Goal: Task Accomplishment & Management: Complete application form

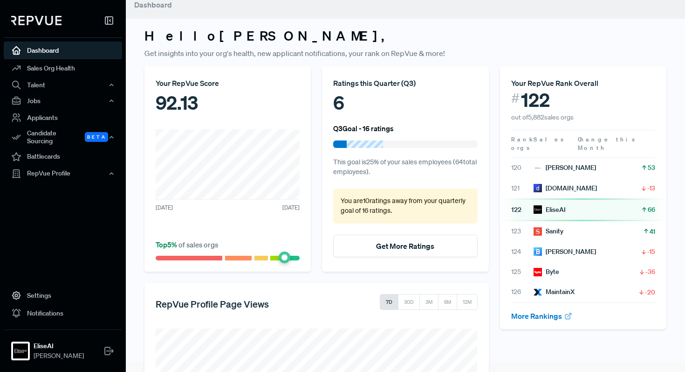
scroll to position [13, 0]
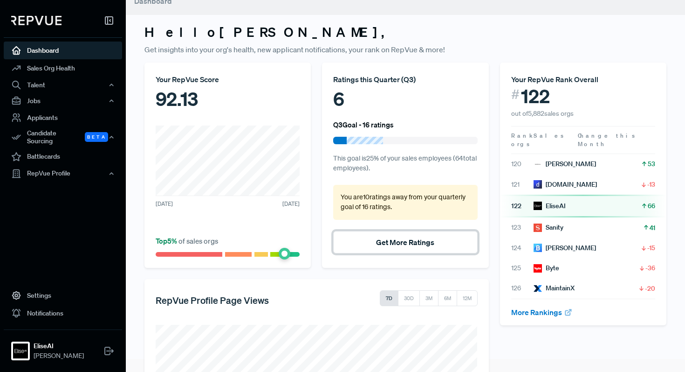
click at [411, 245] on button "Get More Ratings" at bounding box center [405, 242] width 144 height 22
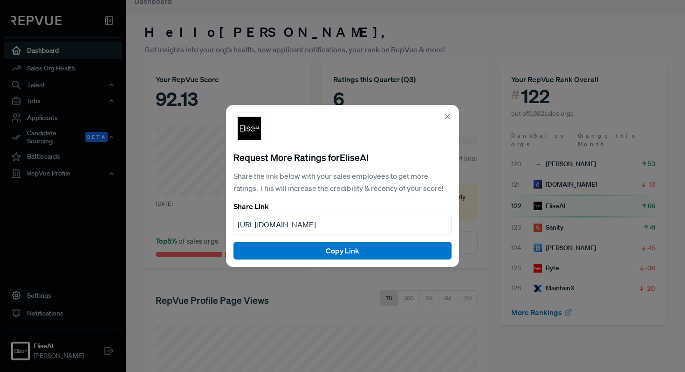
click at [450, 115] on icon at bounding box center [447, 116] width 8 height 8
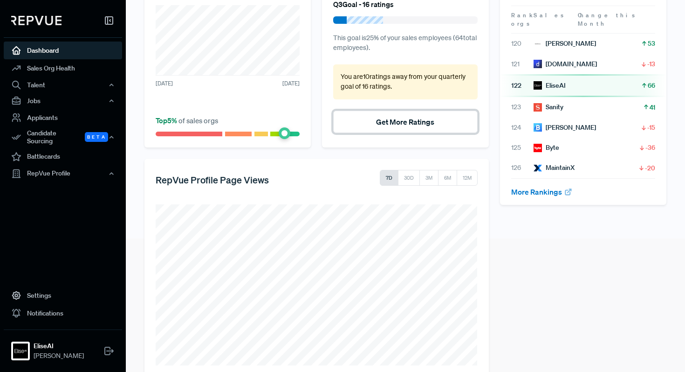
scroll to position [152, 0]
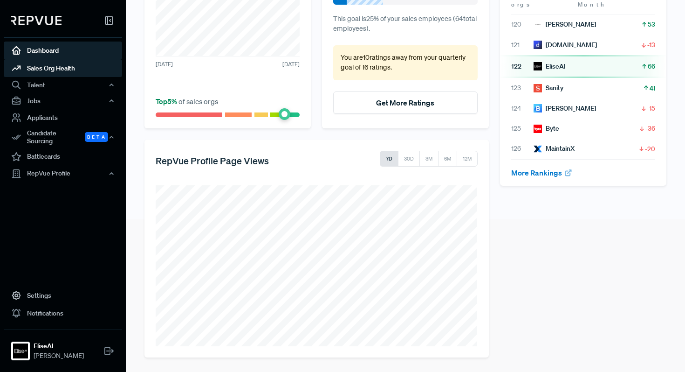
click at [68, 74] on link "Sales Org Health" at bounding box center [63, 68] width 118 height 18
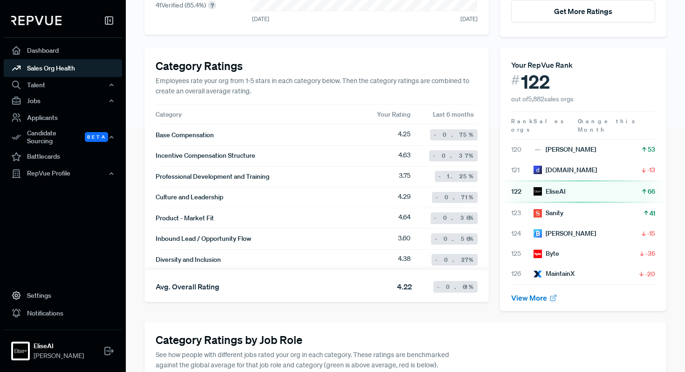
scroll to position [243, 0]
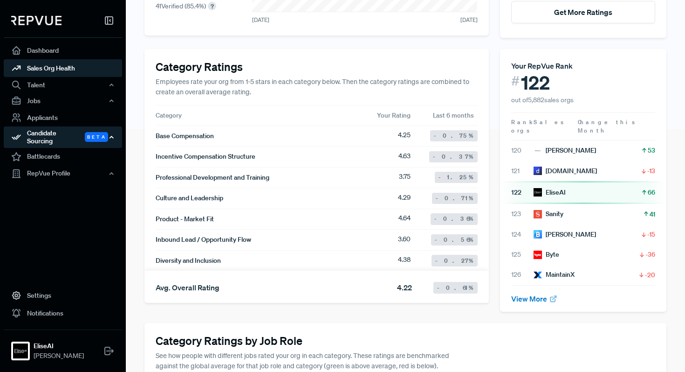
click at [81, 133] on div "Candidate Sourcing Beta" at bounding box center [63, 136] width 118 height 21
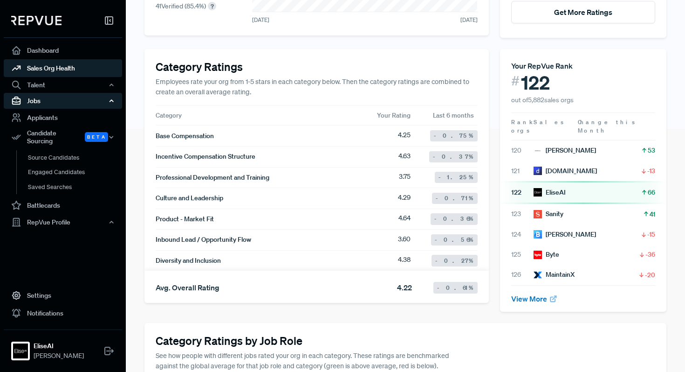
click at [81, 98] on div "Jobs" at bounding box center [63, 101] width 118 height 16
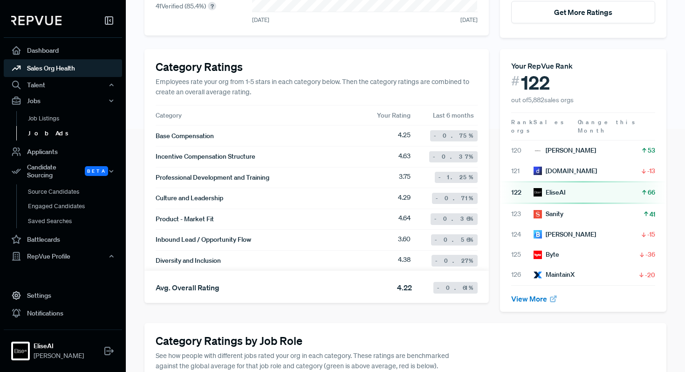
click at [67, 136] on link "Job Ads" at bounding box center [75, 133] width 118 height 15
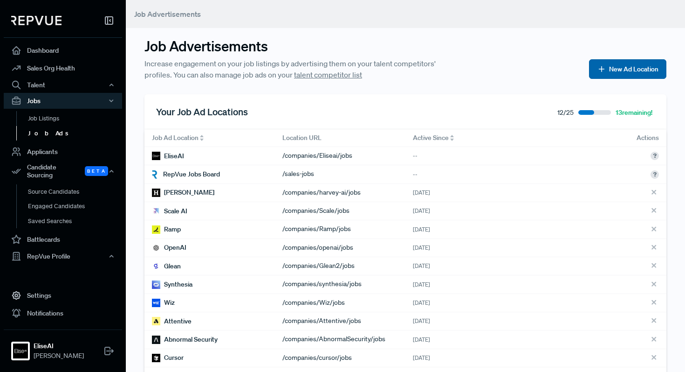
click at [610, 76] on button "New Ad Location" at bounding box center [627, 69] width 77 height 20
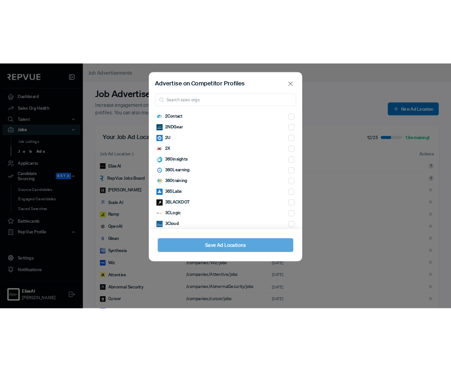
scroll to position [650, 0]
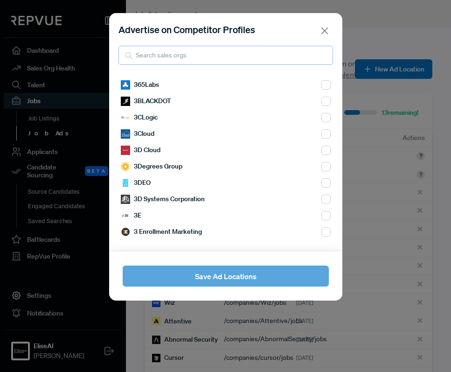
click at [170, 55] on input "search" at bounding box center [225, 55] width 214 height 19
paste input "Figma"
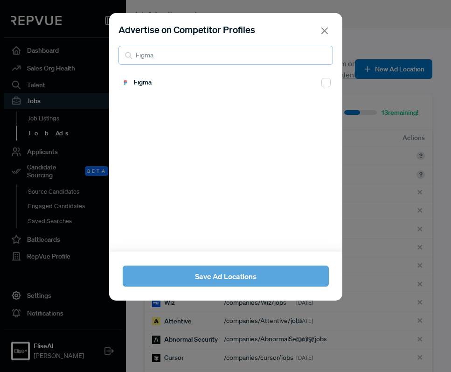
scroll to position [0, 0]
type input "Figma"
click at [156, 78] on div "Figma" at bounding box center [226, 82] width 210 height 16
click at [321, 79] on input "checkbox" at bounding box center [325, 82] width 9 height 9
checkbox input "true"
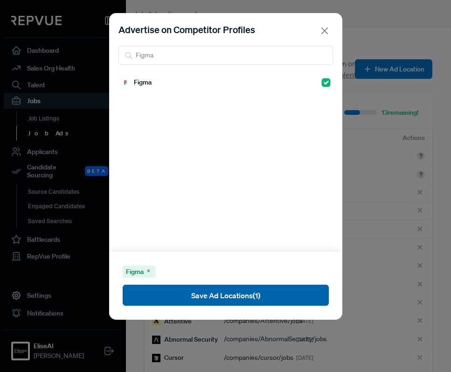
click at [204, 294] on button "Save Ad Locations (1)" at bounding box center [226, 294] width 206 height 21
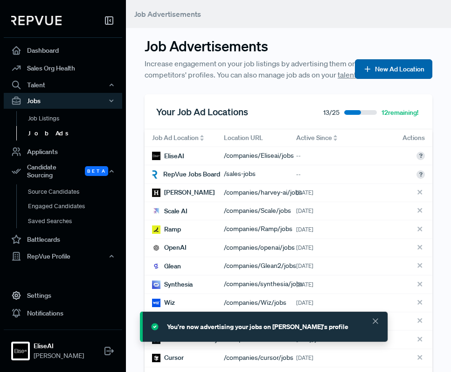
click at [392, 71] on button "New Ad Location" at bounding box center [393, 69] width 77 height 20
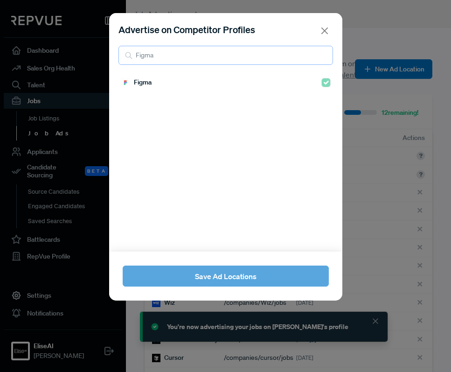
click at [170, 53] on input "Figma" at bounding box center [225, 55] width 214 height 19
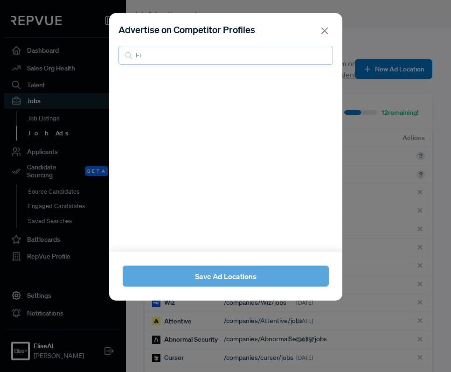
type input "F"
click at [184, 81] on div "[DATE][DOMAIN_NAME]" at bounding box center [226, 82] width 210 height 16
click at [148, 81] on span "[DATE][DOMAIN_NAME]" at bounding box center [169, 82] width 71 height 10
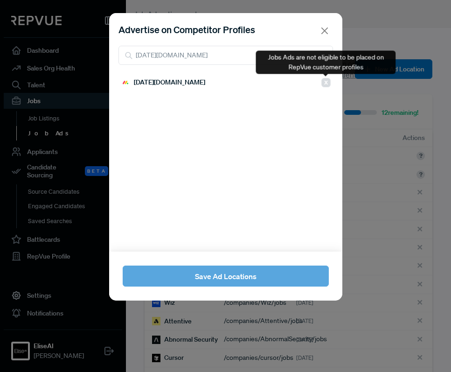
click at [326, 78] on div at bounding box center [325, 82] width 9 height 11
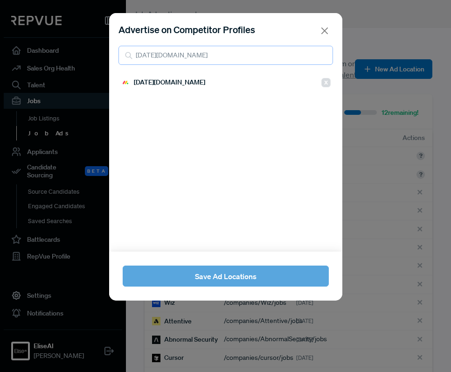
click at [183, 60] on input "[DATE][DOMAIN_NAME]" at bounding box center [225, 55] width 214 height 19
type input "rippling"
click at [325, 80] on input "checkbox" at bounding box center [325, 82] width 9 height 9
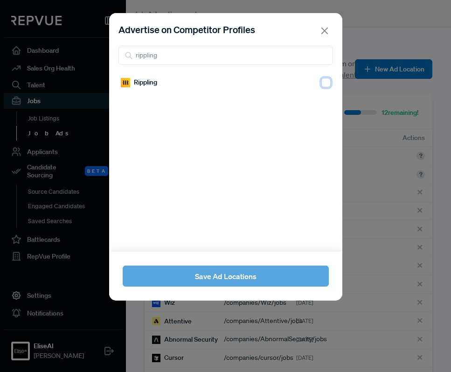
checkbox input "true"
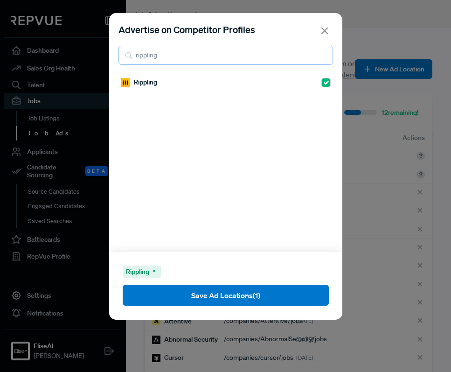
click at [182, 59] on input "rippling" at bounding box center [225, 55] width 214 height 19
type input "datadog"
click at [327, 86] on input "checkbox" at bounding box center [325, 82] width 9 height 9
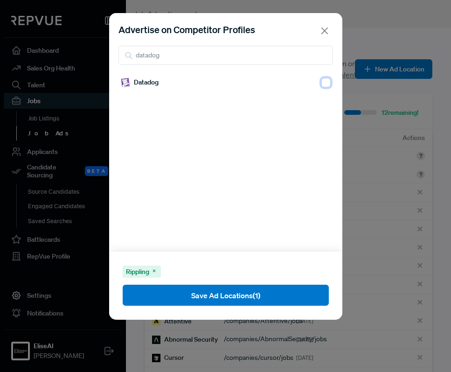
checkbox input "true"
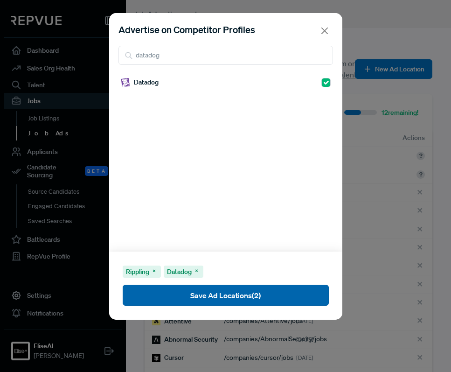
click at [202, 302] on button "Save Ad Locations (2)" at bounding box center [226, 294] width 206 height 21
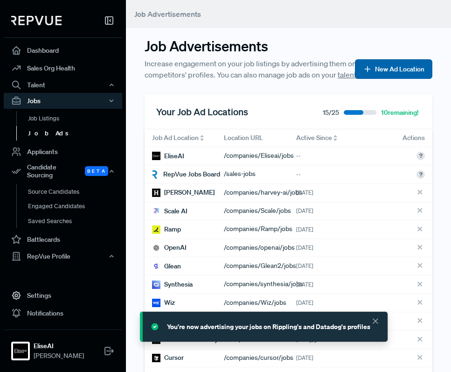
click at [394, 65] on button "New Ad Location" at bounding box center [393, 69] width 77 height 20
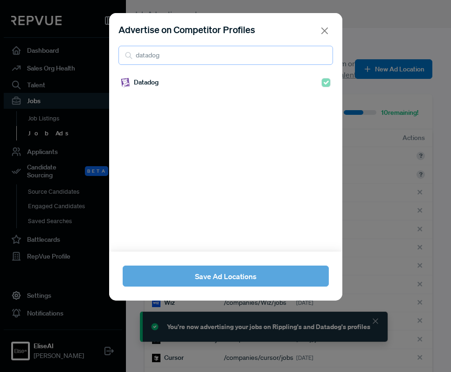
click at [323, 55] on input "datadog" at bounding box center [225, 55] width 214 height 19
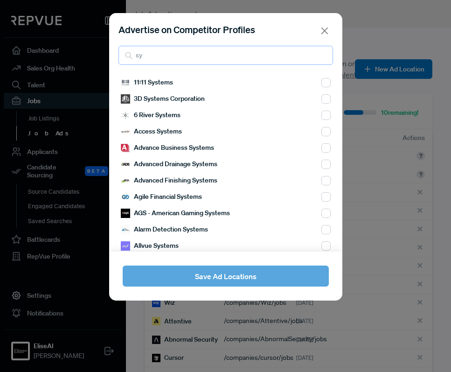
type input "s"
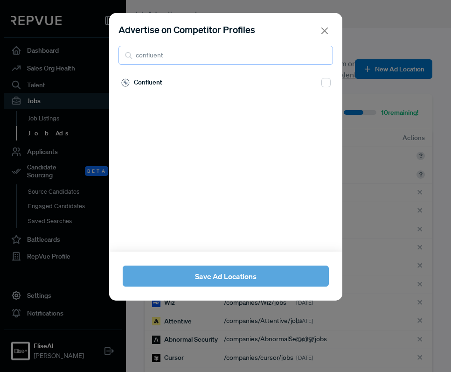
type input "confluent"
click at [326, 82] on input "checkbox" at bounding box center [325, 82] width 9 height 9
checkbox input "true"
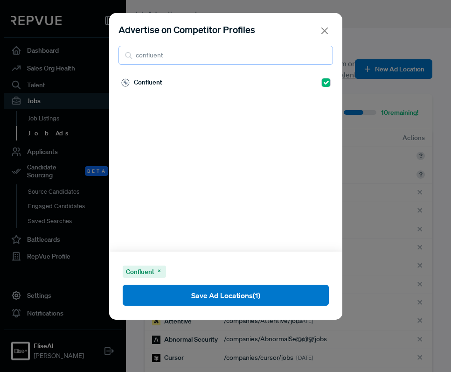
click at [212, 55] on input "confluent" at bounding box center [225, 55] width 214 height 19
type input "c"
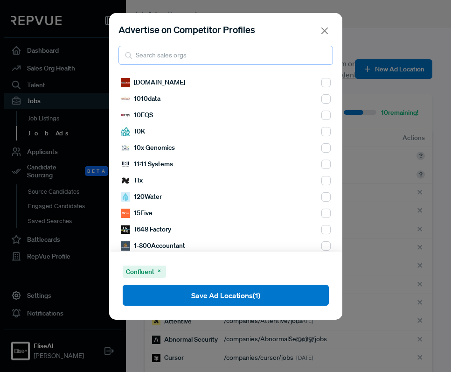
type input "v"
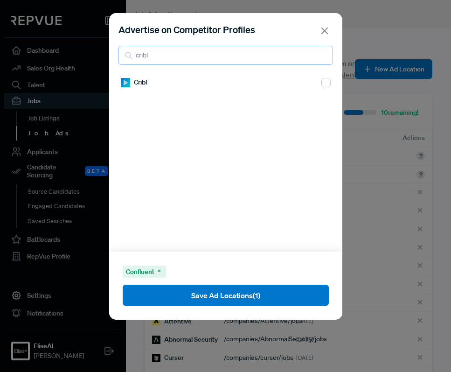
type input "cribl"
click at [324, 78] on input "checkbox" at bounding box center [325, 82] width 9 height 9
checkbox input "true"
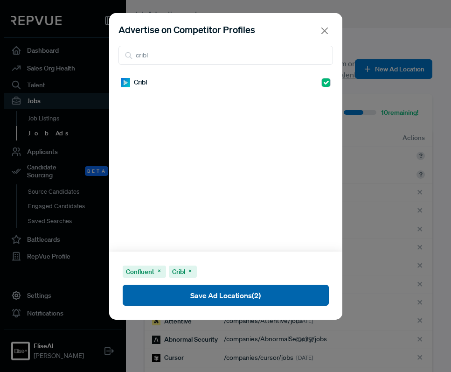
click at [268, 303] on button "Save Ad Locations (2)" at bounding box center [226, 294] width 206 height 21
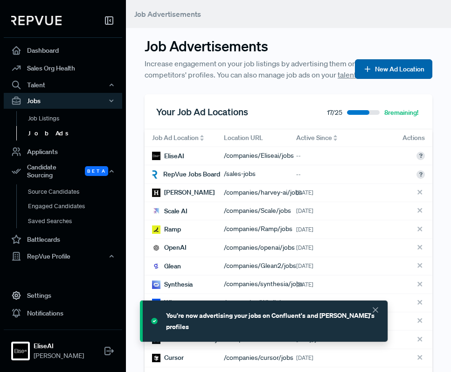
click at [394, 68] on button "New Ad Location" at bounding box center [393, 69] width 77 height 20
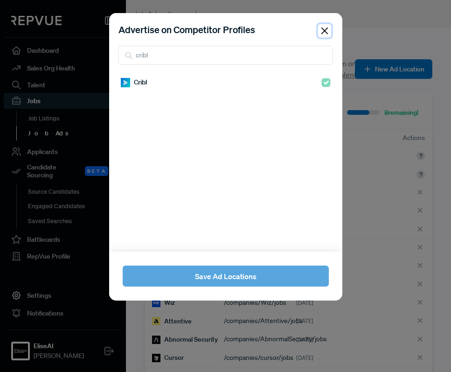
click at [324, 25] on button "Close" at bounding box center [324, 31] width 14 height 14
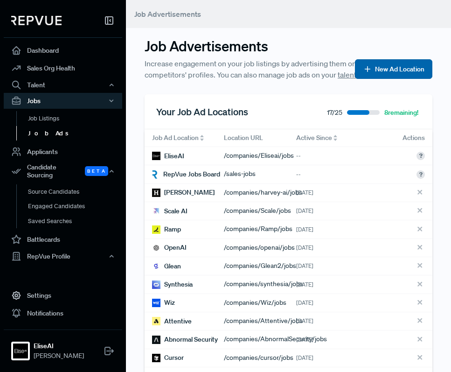
click at [379, 76] on button "New Ad Location" at bounding box center [393, 69] width 77 height 20
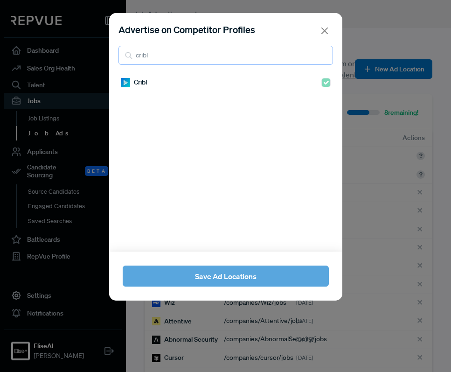
click at [230, 54] on input "cribl" at bounding box center [225, 55] width 214 height 19
type input "miro"
click at [330, 83] on input "checkbox" at bounding box center [325, 82] width 9 height 9
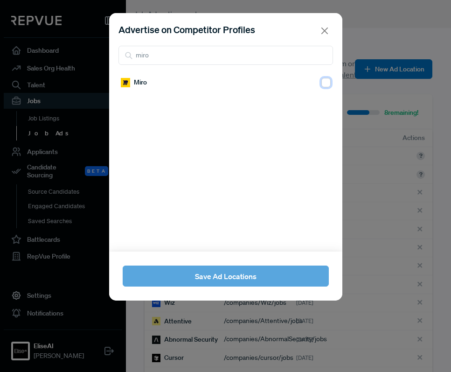
checkbox input "true"
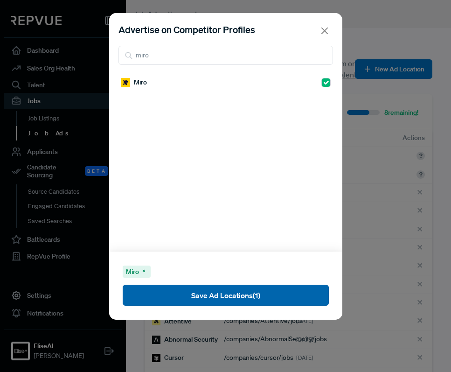
click at [246, 301] on button "Save Ad Locations (1)" at bounding box center [226, 294] width 206 height 21
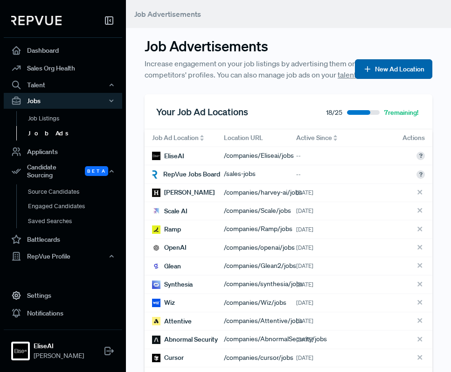
click at [389, 71] on button "New Ad Location" at bounding box center [393, 69] width 77 height 20
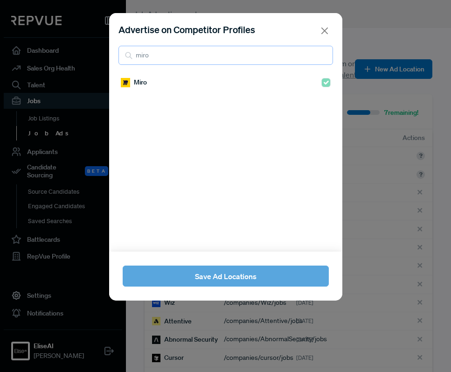
click at [279, 58] on input "miro" at bounding box center [225, 55] width 214 height 19
paste input "Benchling"
type input "Benchling"
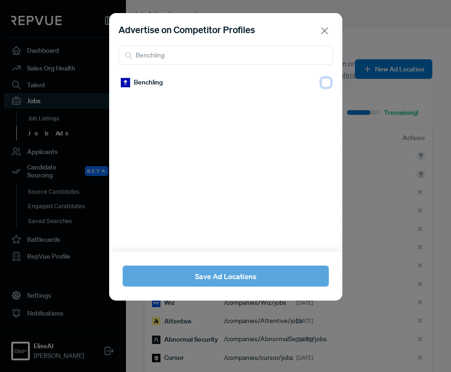
click at [329, 80] on input "checkbox" at bounding box center [325, 82] width 9 height 9
checkbox input "true"
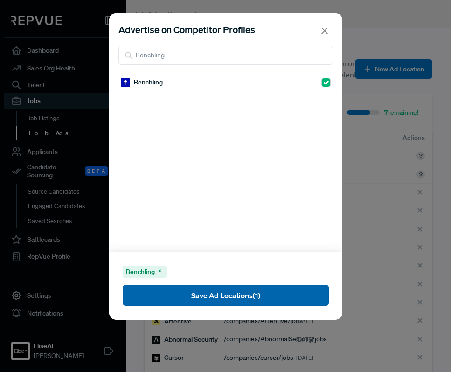
click at [270, 291] on button "Save Ad Locations (1)" at bounding box center [226, 294] width 206 height 21
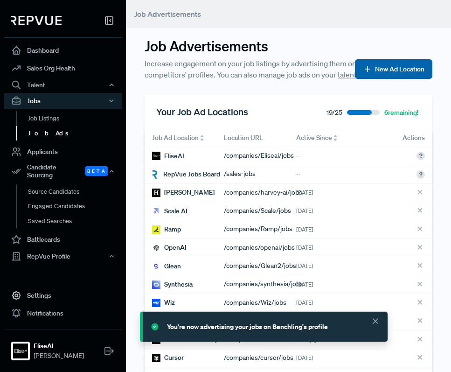
click at [390, 65] on button "New Ad Location" at bounding box center [393, 69] width 77 height 20
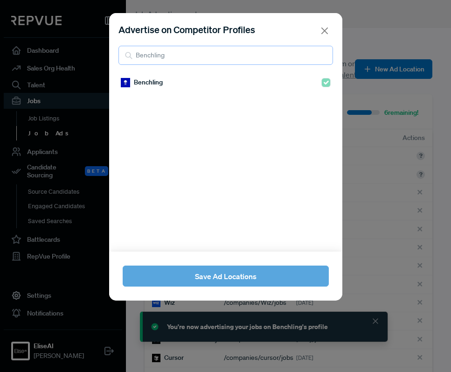
click at [220, 49] on input "Benchling" at bounding box center [225, 55] width 214 height 19
click at [323, 55] on input "Benchling" at bounding box center [225, 55] width 214 height 19
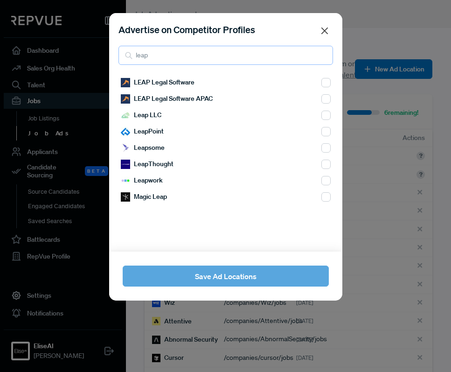
type input "leap"
click at [324, 26] on button "Close" at bounding box center [324, 31] width 14 height 14
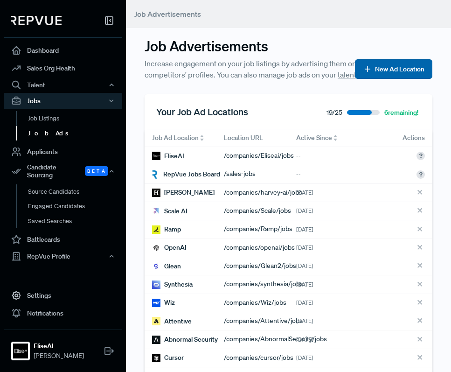
click at [383, 68] on button "New Ad Location" at bounding box center [393, 69] width 77 height 20
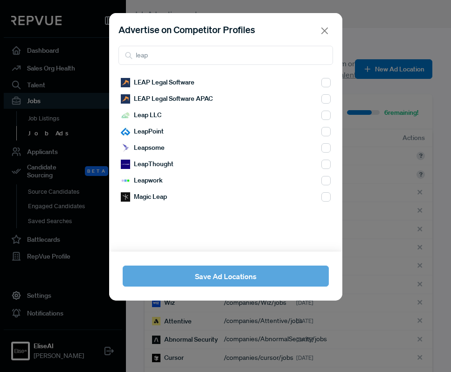
click at [252, 43] on div "Advertise on Competitor Profiles leap" at bounding box center [225, 43] width 233 height 61
click at [249, 51] on input "leap" at bounding box center [225, 55] width 214 height 19
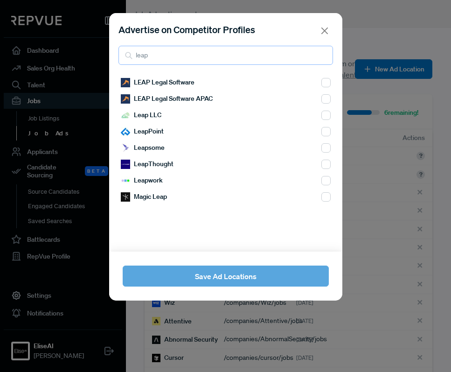
click at [249, 51] on input "leap" at bounding box center [225, 55] width 214 height 19
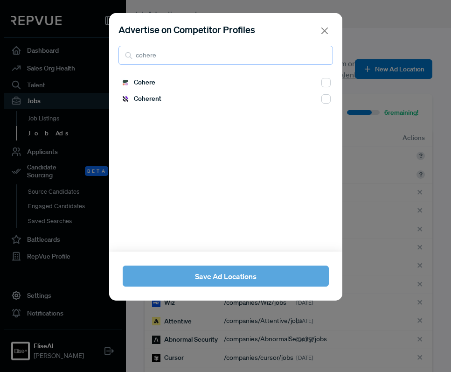
type input "cohere"
click at [324, 82] on input "checkbox" at bounding box center [325, 82] width 9 height 9
checkbox input "true"
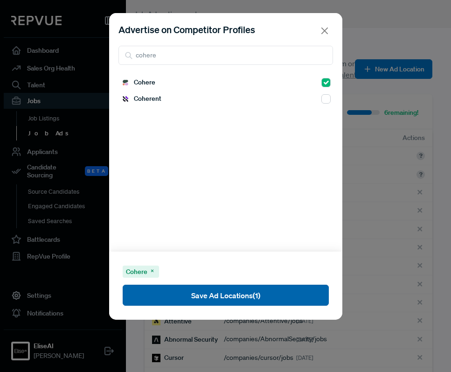
click at [278, 297] on button "Save Ad Locations (1)" at bounding box center [226, 294] width 206 height 21
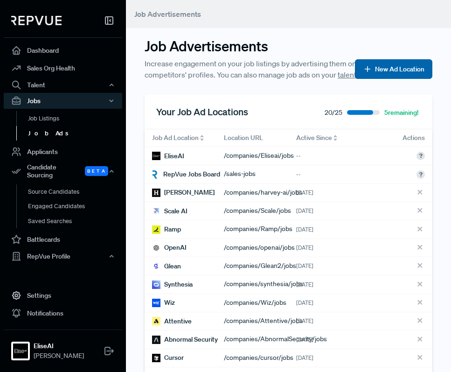
click at [362, 68] on button "New Ad Location" at bounding box center [393, 69] width 77 height 20
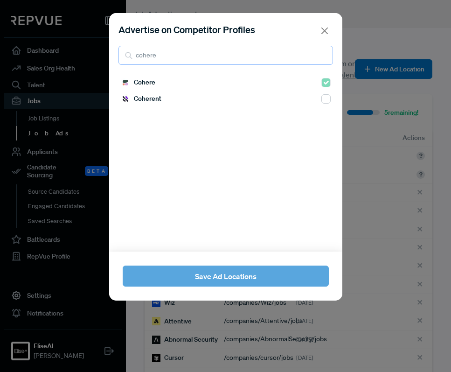
click at [136, 56] on input "cohere" at bounding box center [225, 55] width 214 height 19
type input "tiny"
click at [386, 27] on div "Advertise on Competitor Profiles tiny Tinybird Tinyclues - acquired by Splio Ti…" at bounding box center [225, 186] width 451 height 372
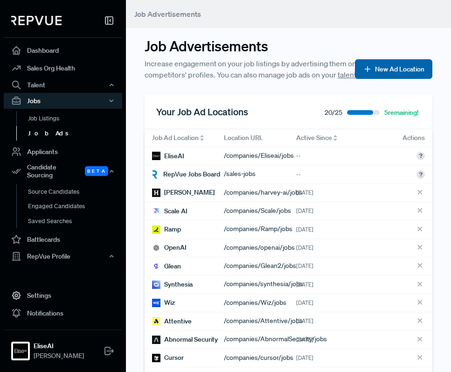
click at [383, 70] on button "New Ad Location" at bounding box center [393, 69] width 77 height 20
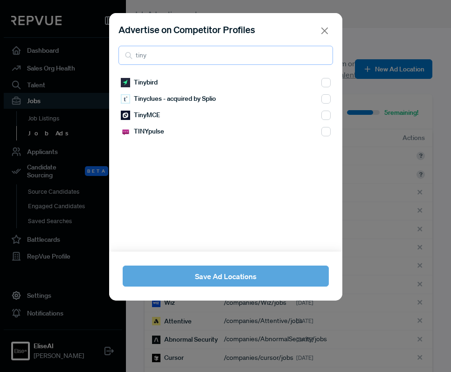
click at [205, 56] on input "tiny" at bounding box center [225, 55] width 214 height 19
type input "r"
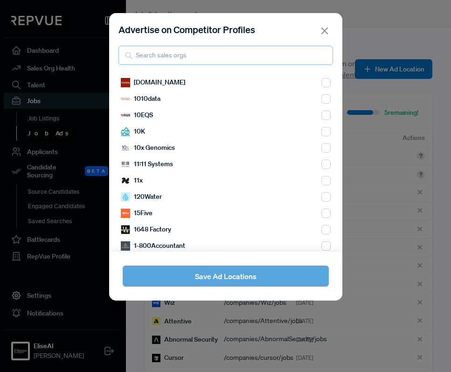
click at [202, 54] on input "search" at bounding box center [225, 55] width 214 height 19
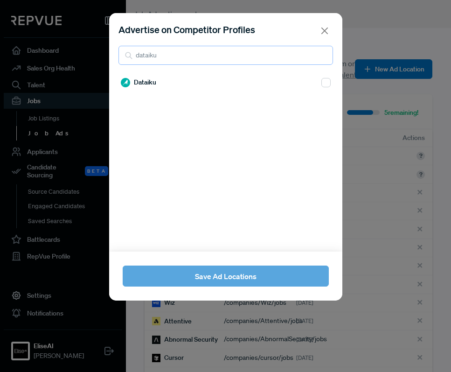
type input "dataiku"
click at [327, 84] on input "checkbox" at bounding box center [325, 82] width 9 height 9
checkbox input "true"
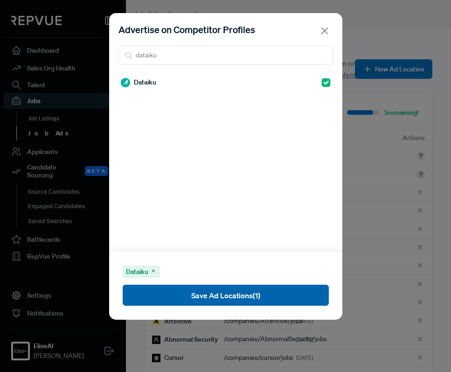
click at [298, 294] on button "Save Ad Locations (1)" at bounding box center [226, 294] width 206 height 21
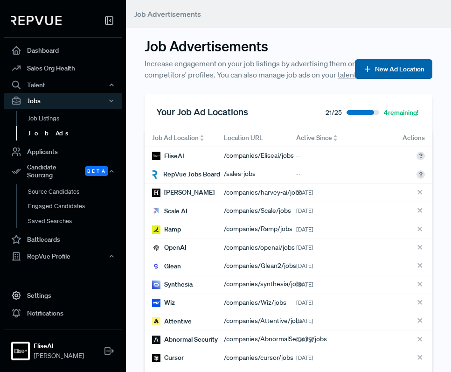
click at [381, 68] on button "New Ad Location" at bounding box center [393, 69] width 77 height 20
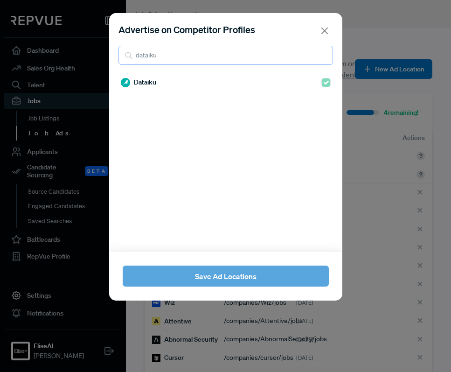
click at [220, 55] on input "dataiku" at bounding box center [225, 55] width 214 height 19
paste input "Ocrolus"
type input "Ocrolus"
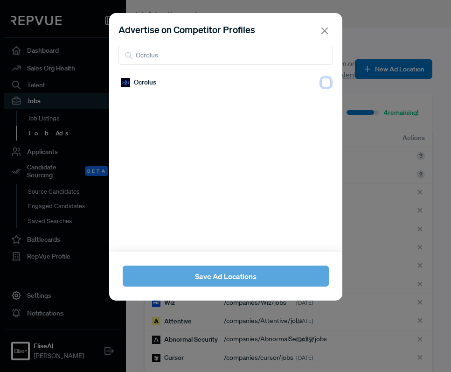
click at [322, 80] on input "checkbox" at bounding box center [325, 82] width 9 height 9
checkbox input "true"
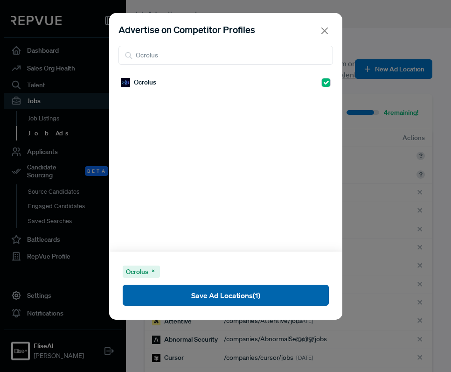
click at [233, 289] on button "Save Ad Locations (1)" at bounding box center [226, 294] width 206 height 21
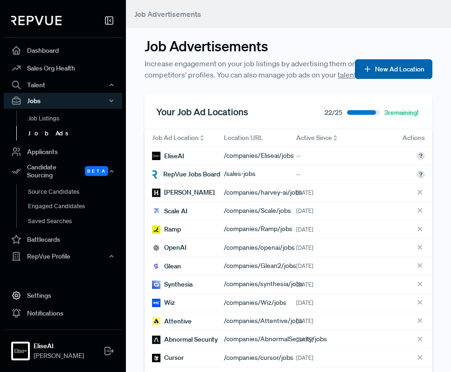
click at [405, 60] on button "New Ad Location" at bounding box center [393, 69] width 77 height 20
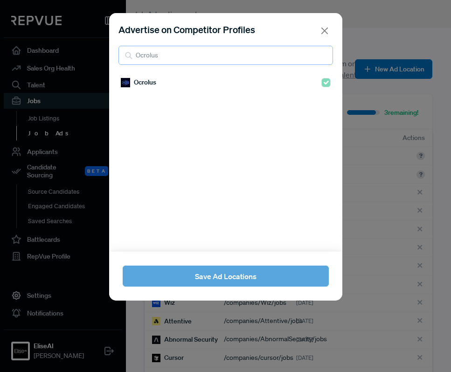
click at [218, 51] on input "Ocrolus" at bounding box center [225, 55] width 214 height 19
paste input "Hyperscience"
type input "Hyperscience"
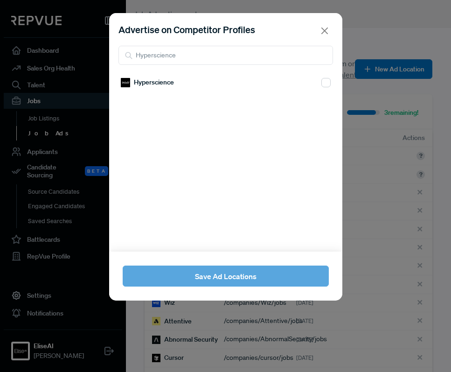
click at [199, 81] on div "Hyperscience" at bounding box center [226, 82] width 210 height 16
click at [330, 84] on input "checkbox" at bounding box center [325, 82] width 9 height 9
checkbox input "true"
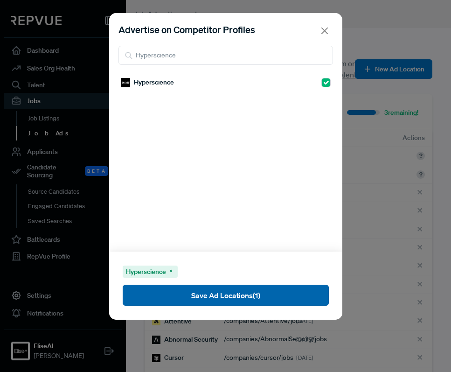
click at [265, 297] on button "Save Ad Locations (1)" at bounding box center [226, 294] width 206 height 21
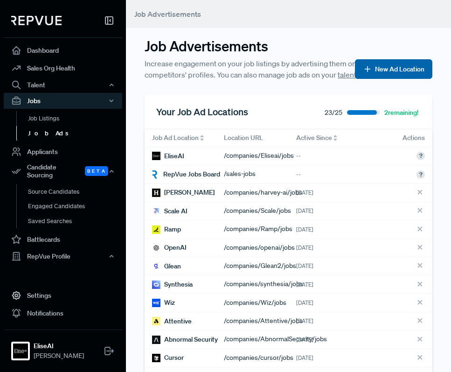
click at [383, 67] on button "New Ad Location" at bounding box center [393, 69] width 77 height 20
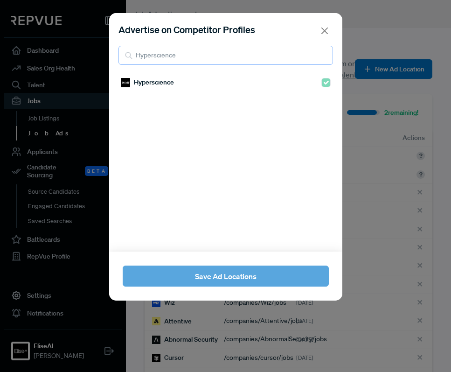
click at [262, 53] on input "Hyperscience" at bounding box center [225, 55] width 214 height 19
type input "enigma"
